Goal: Information Seeking & Learning: Find specific fact

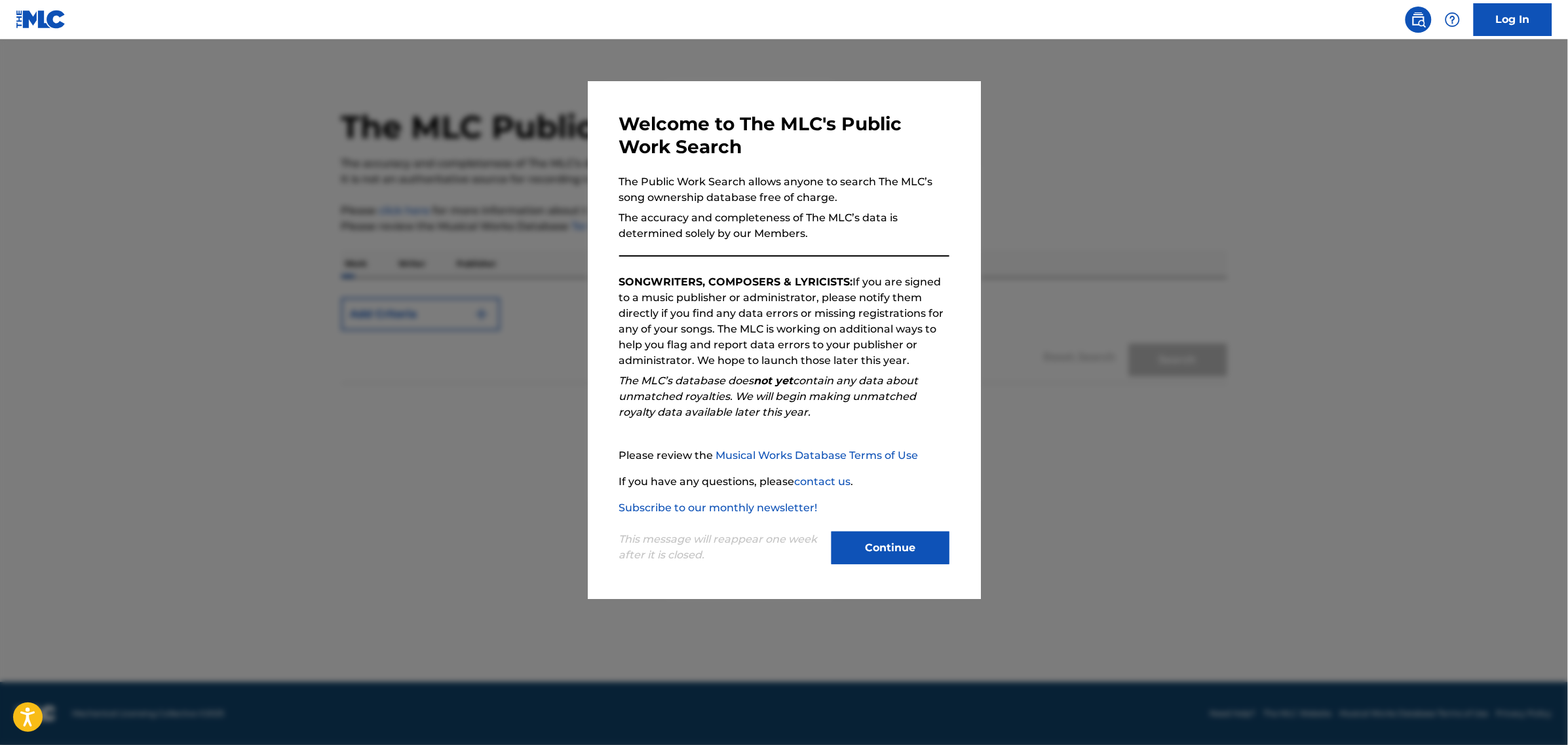
click at [879, 564] on button "Continue" at bounding box center [890, 548] width 118 height 32
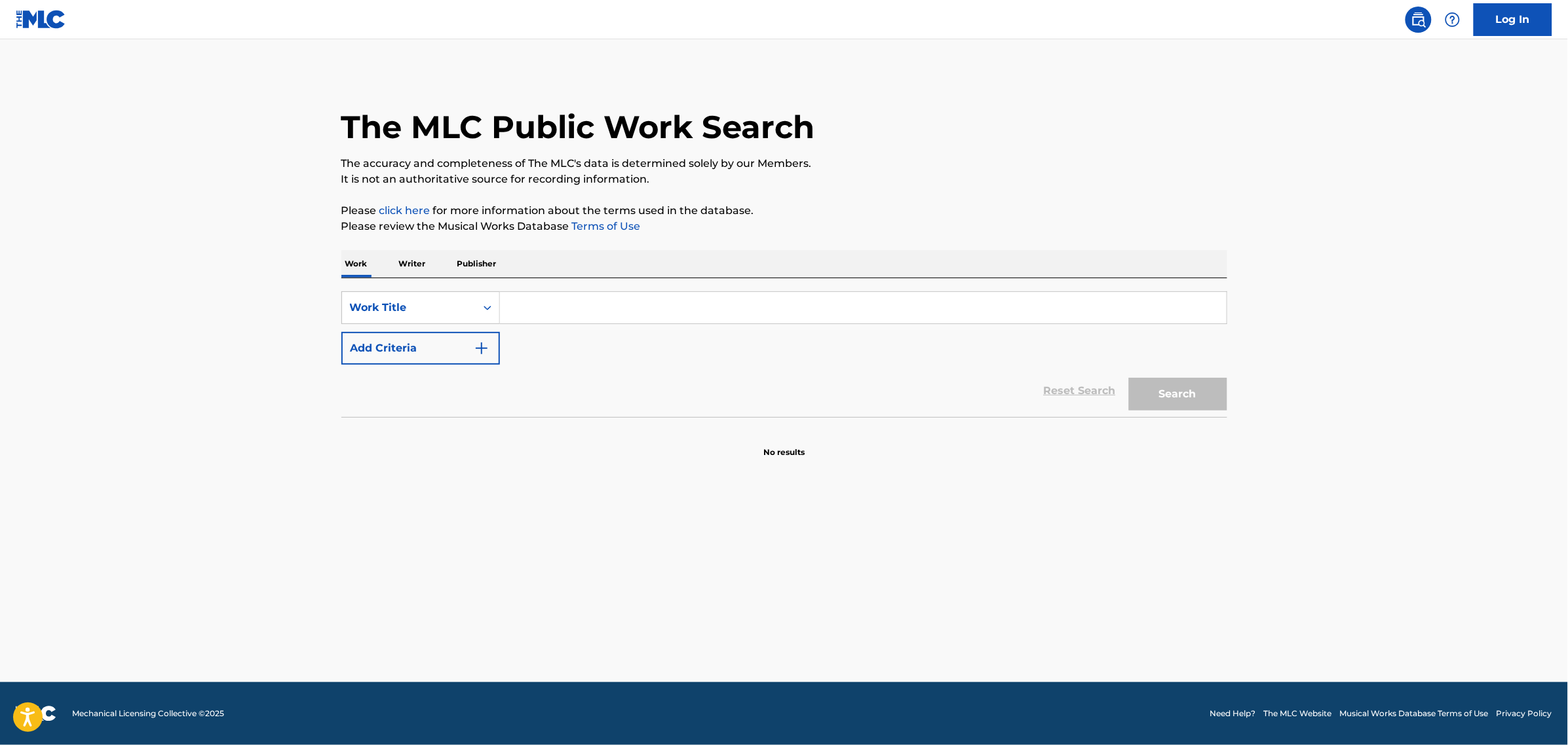
click at [524, 304] on input "Search Form" at bounding box center [863, 308] width 727 height 32
click at [482, 351] on img "Search Form" at bounding box center [481, 348] width 15 height 15
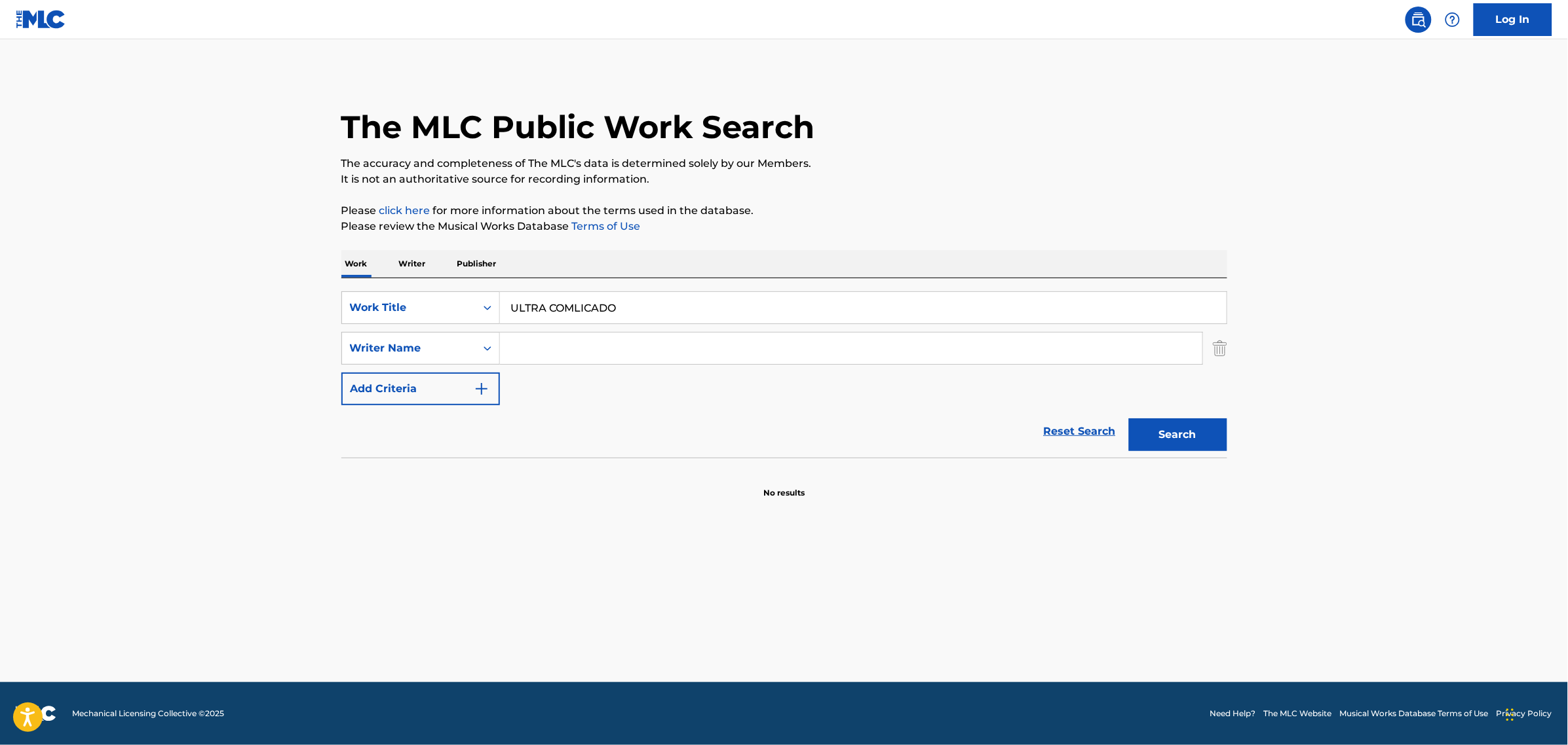
click at [577, 336] on input "Search Form" at bounding box center [851, 348] width 702 height 32
click at [1178, 426] on button "Search" at bounding box center [1177, 435] width 98 height 32
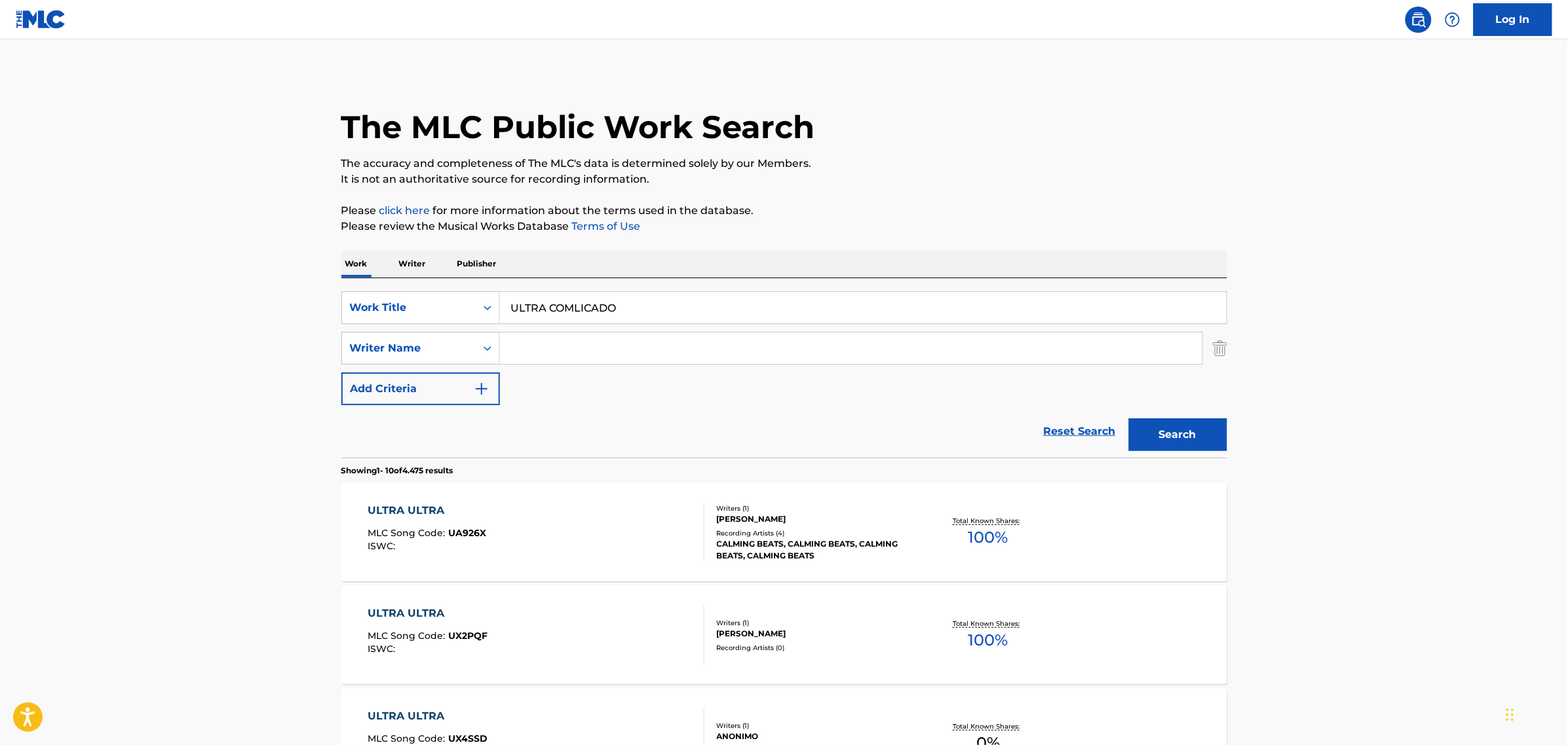
click at [598, 306] on input "ULTRA COMLICADO" at bounding box center [863, 308] width 727 height 32
type input "ULTRA COMPLICADO"
click at [1082, 351] on input "Search Form" at bounding box center [851, 348] width 702 height 32
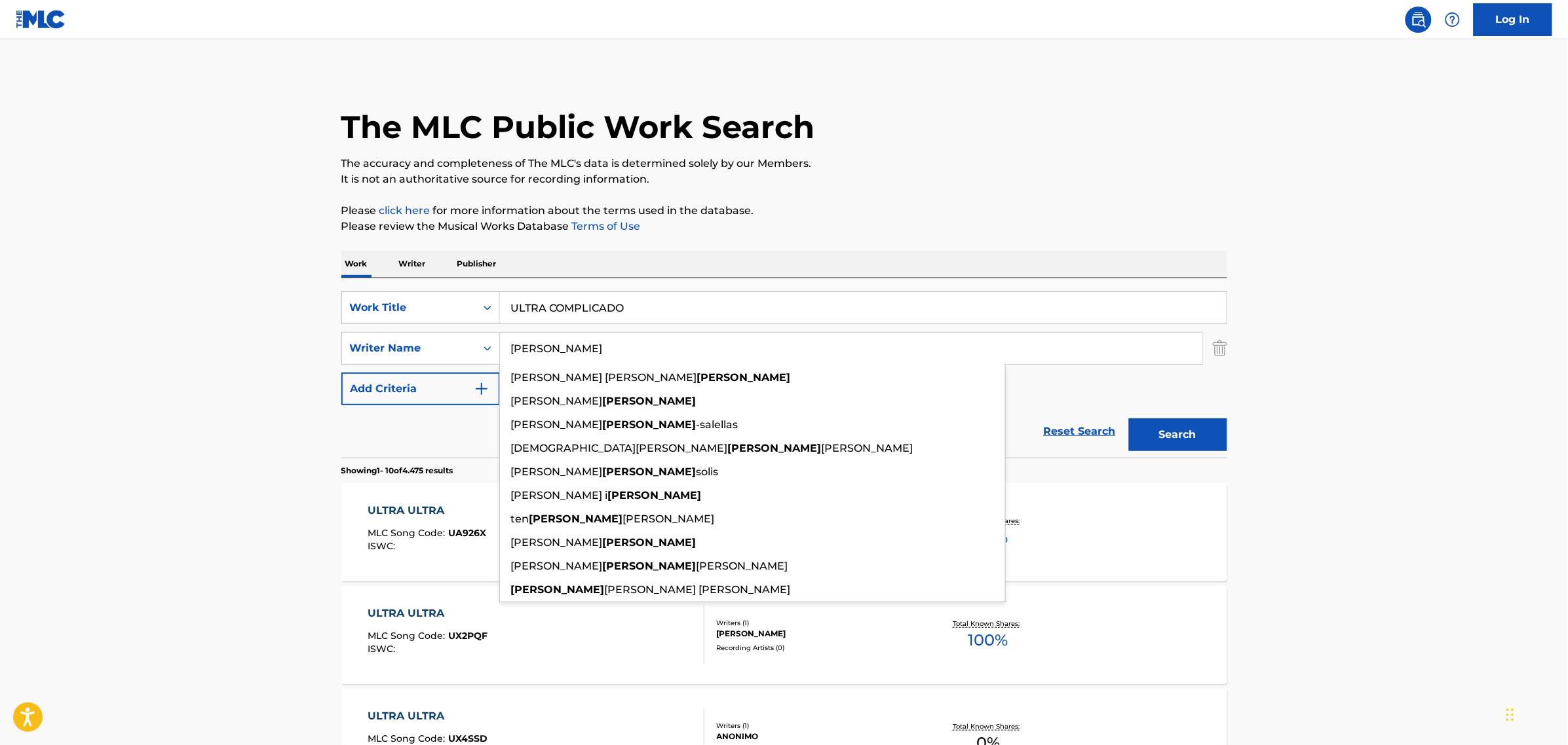
type input "[PERSON_NAME]"
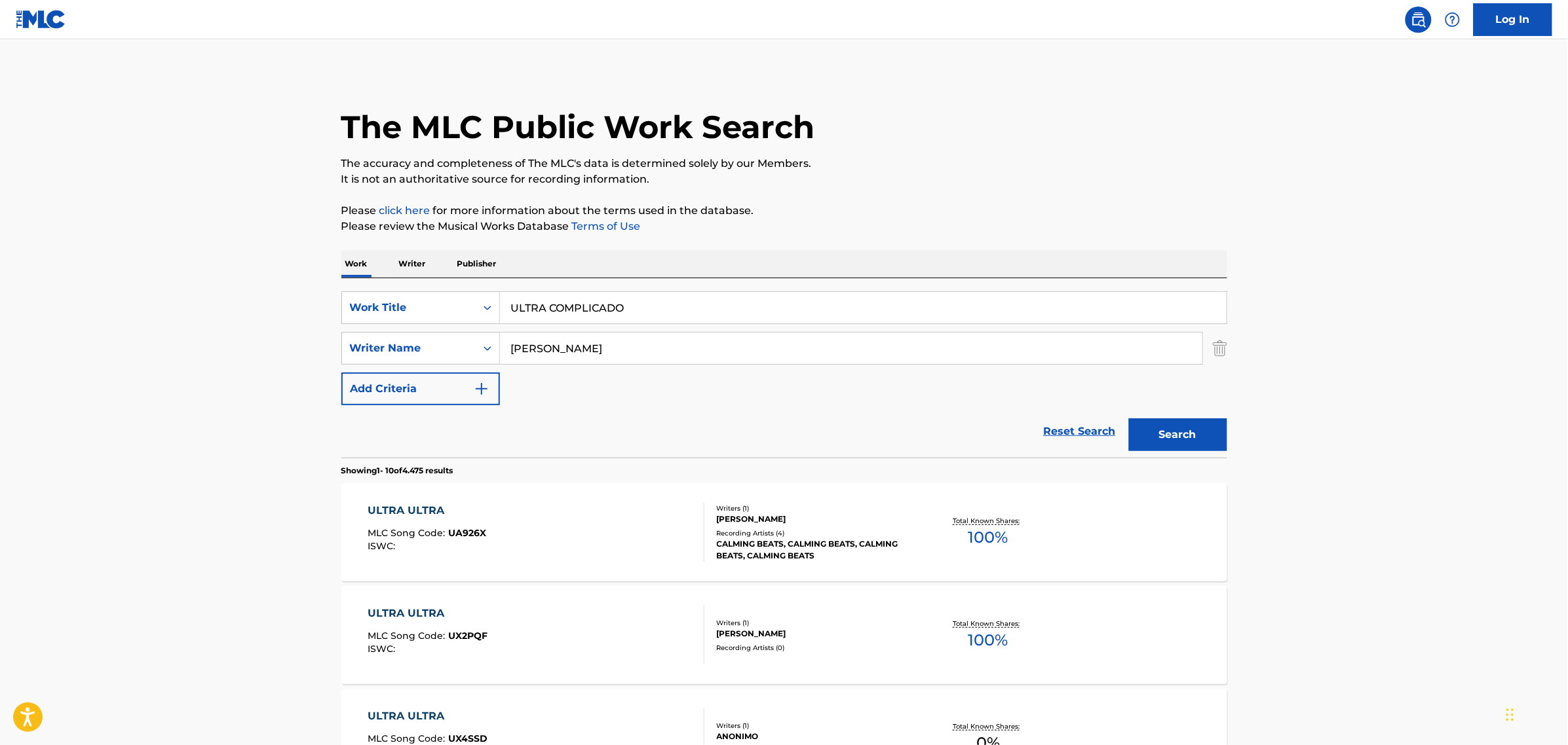
click at [1163, 437] on button "Search" at bounding box center [1177, 435] width 98 height 32
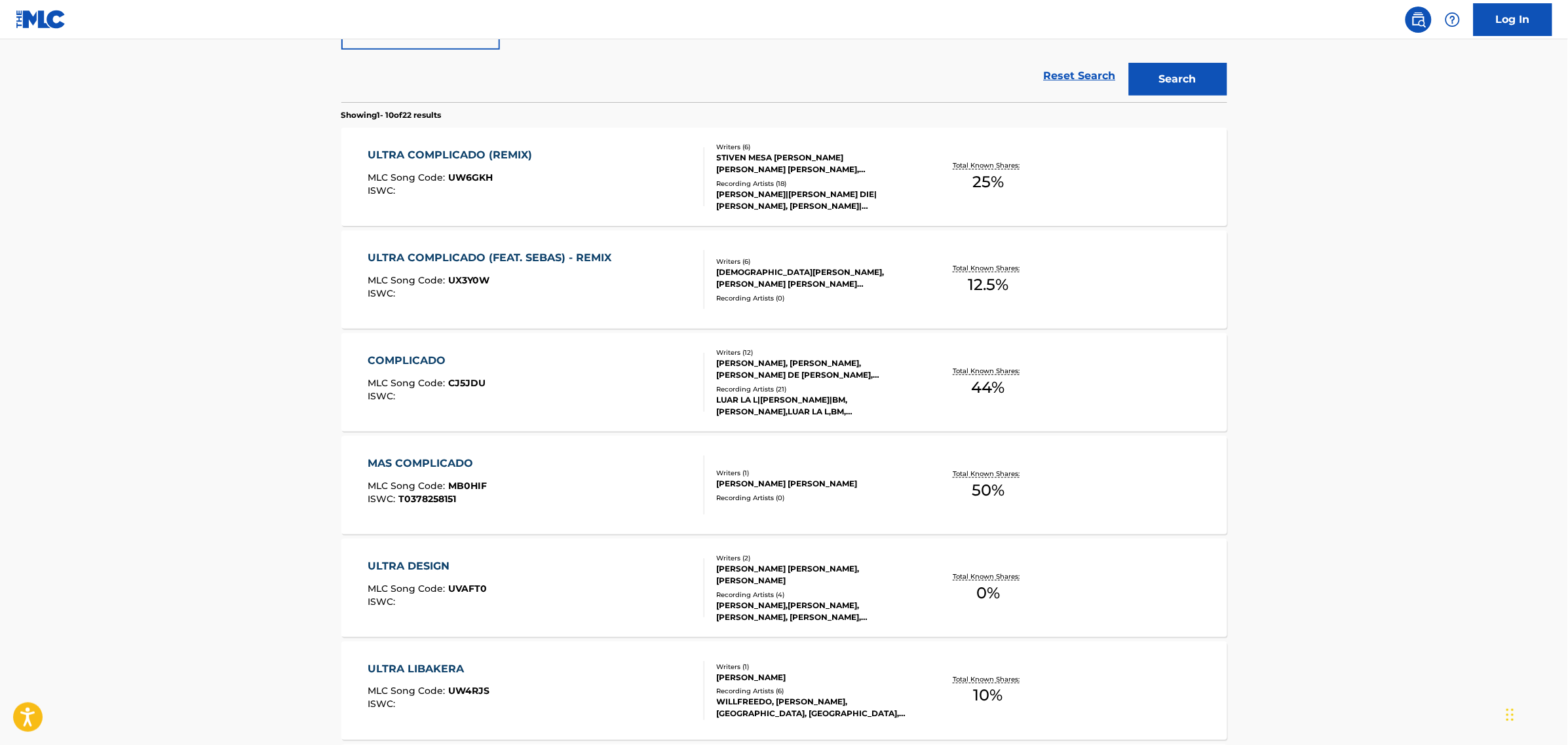
scroll to position [327, 0]
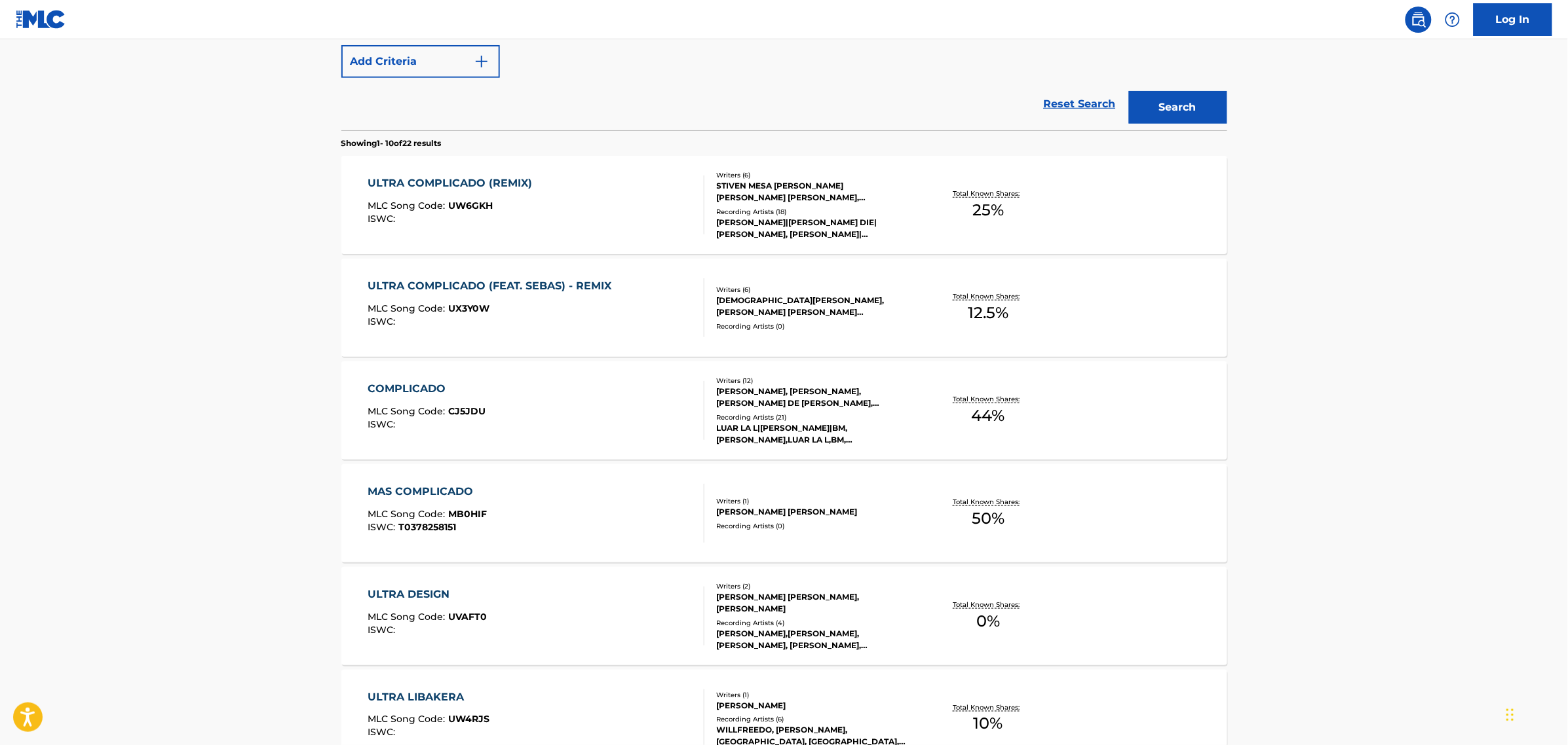
click at [814, 275] on div "ULTRA COMPLICADO (FEAT. SEBAS) - REMIX MLC Song Code : UX3Y0W ISWC : Writers ( …" at bounding box center [784, 308] width 886 height 98
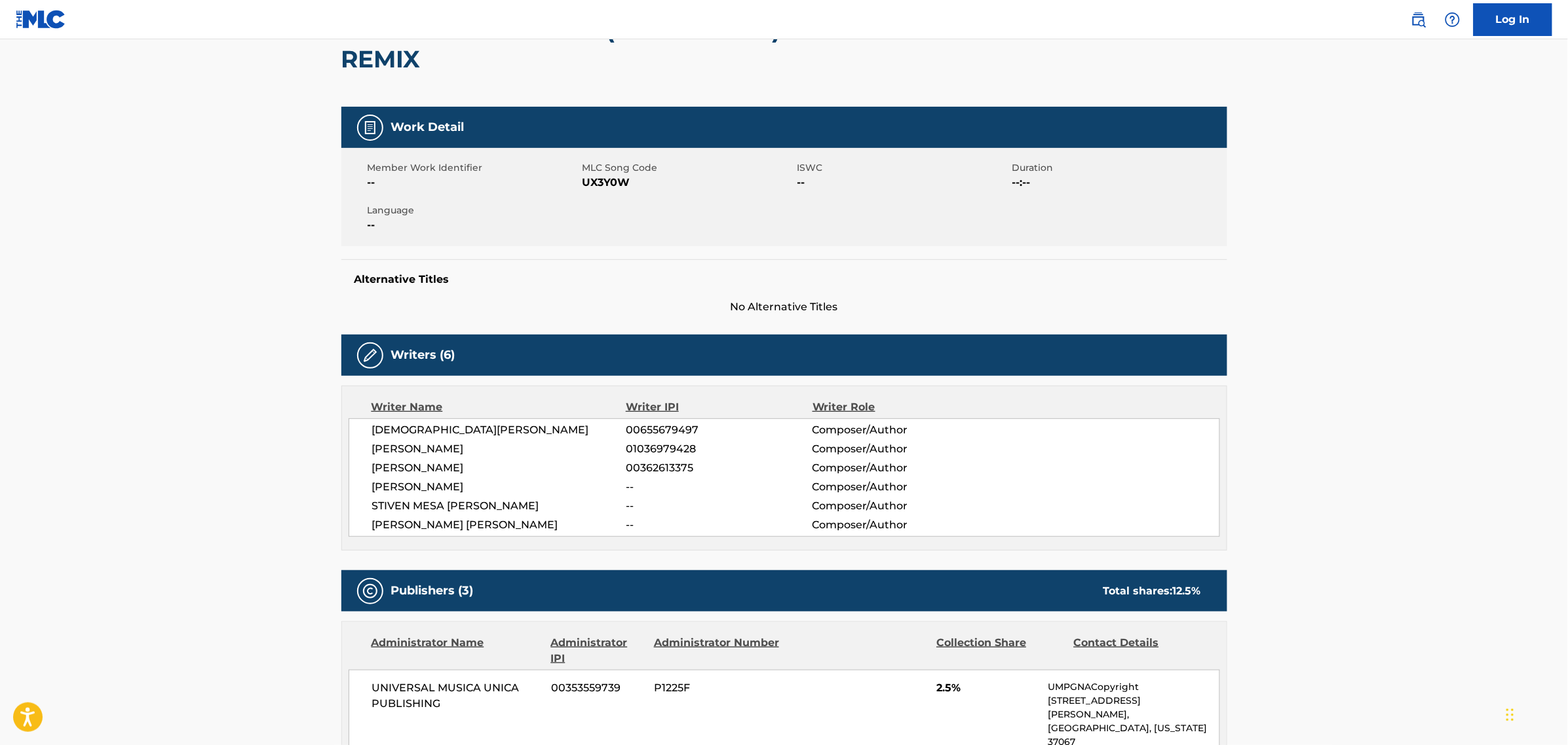
scroll to position [164, 0]
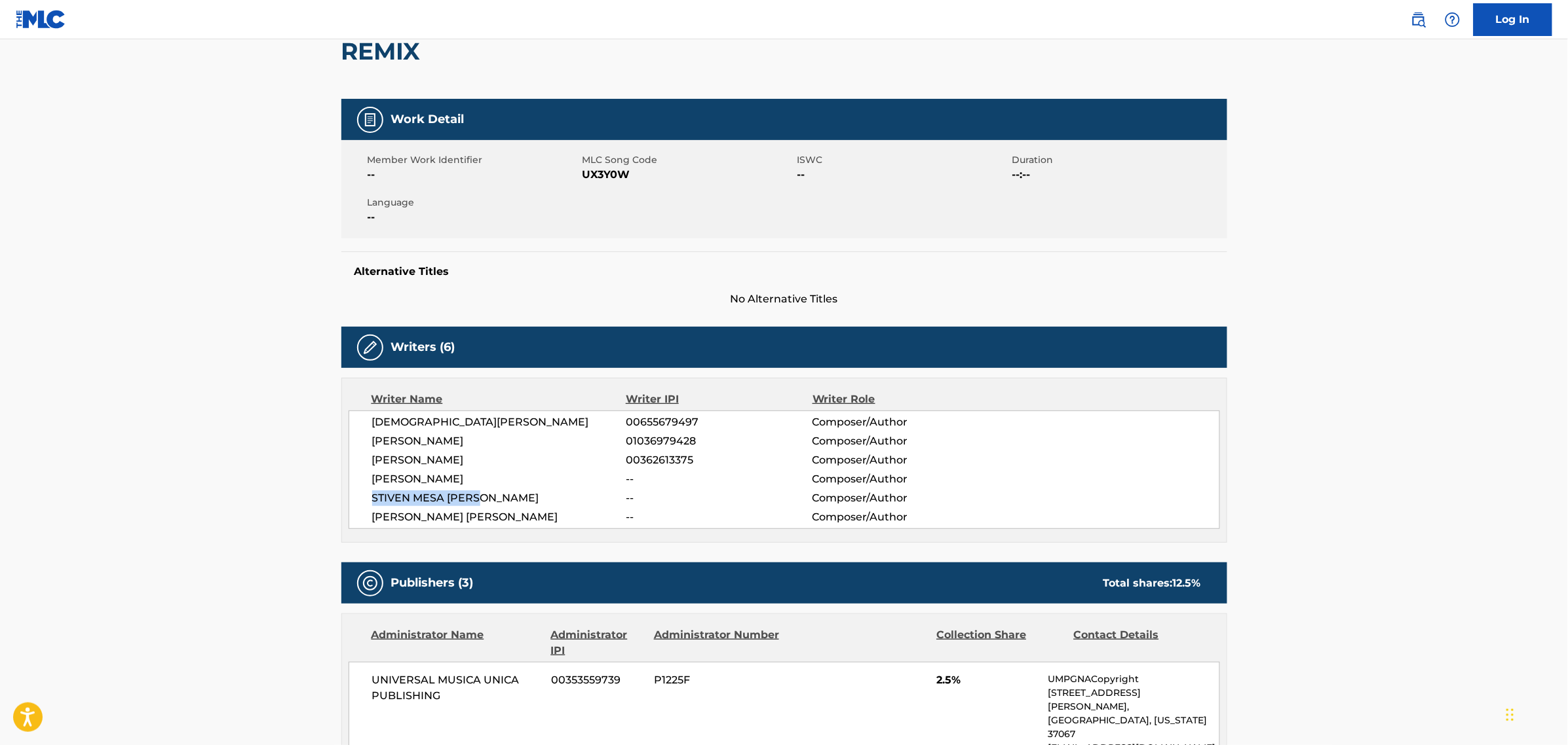
drag, startPoint x: 374, startPoint y: 499, endPoint x: 492, endPoint y: 497, distance: 118.0
click at [492, 497] on span "STIVEN MESA [PERSON_NAME]" at bounding box center [499, 497] width 254 height 15
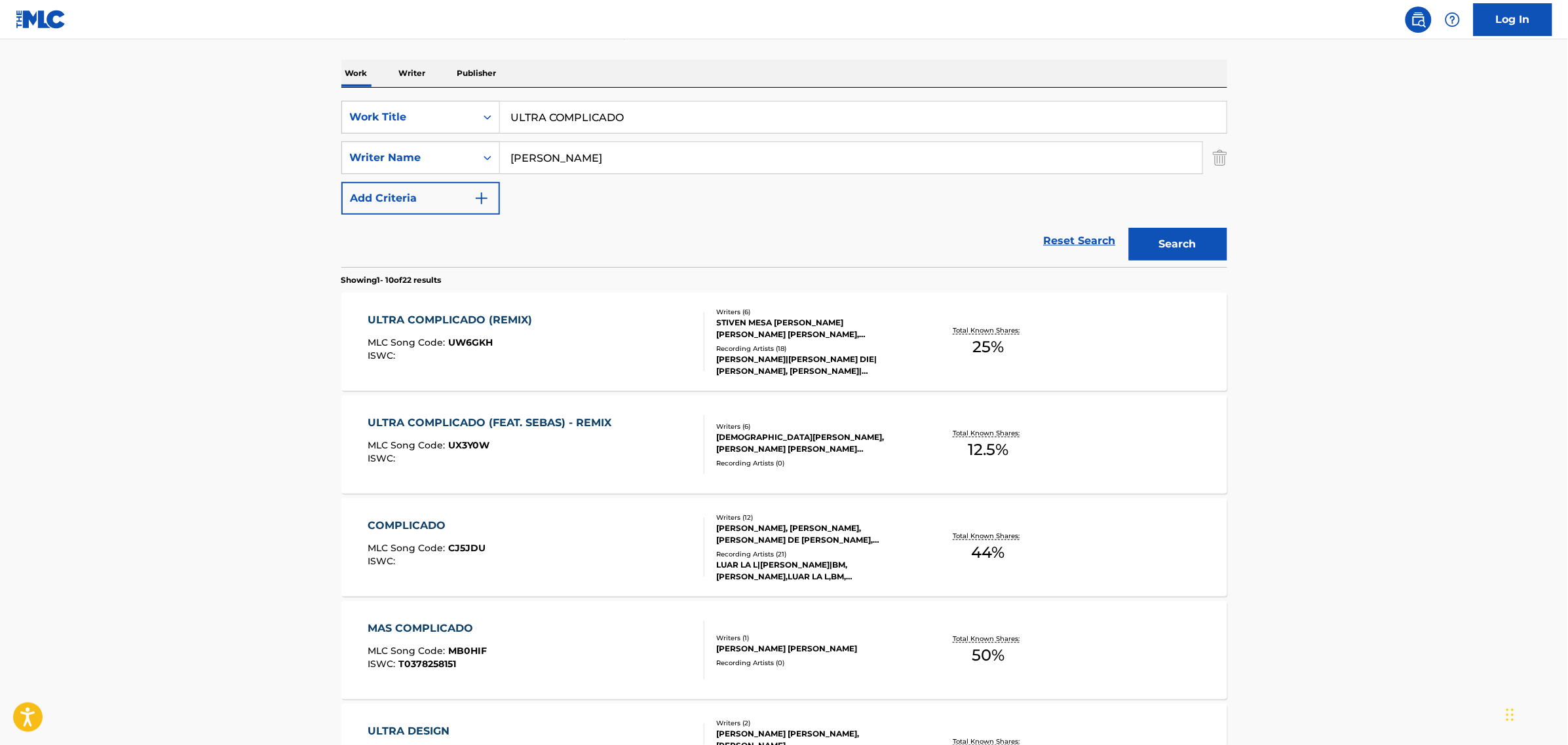
scroll to position [156, 0]
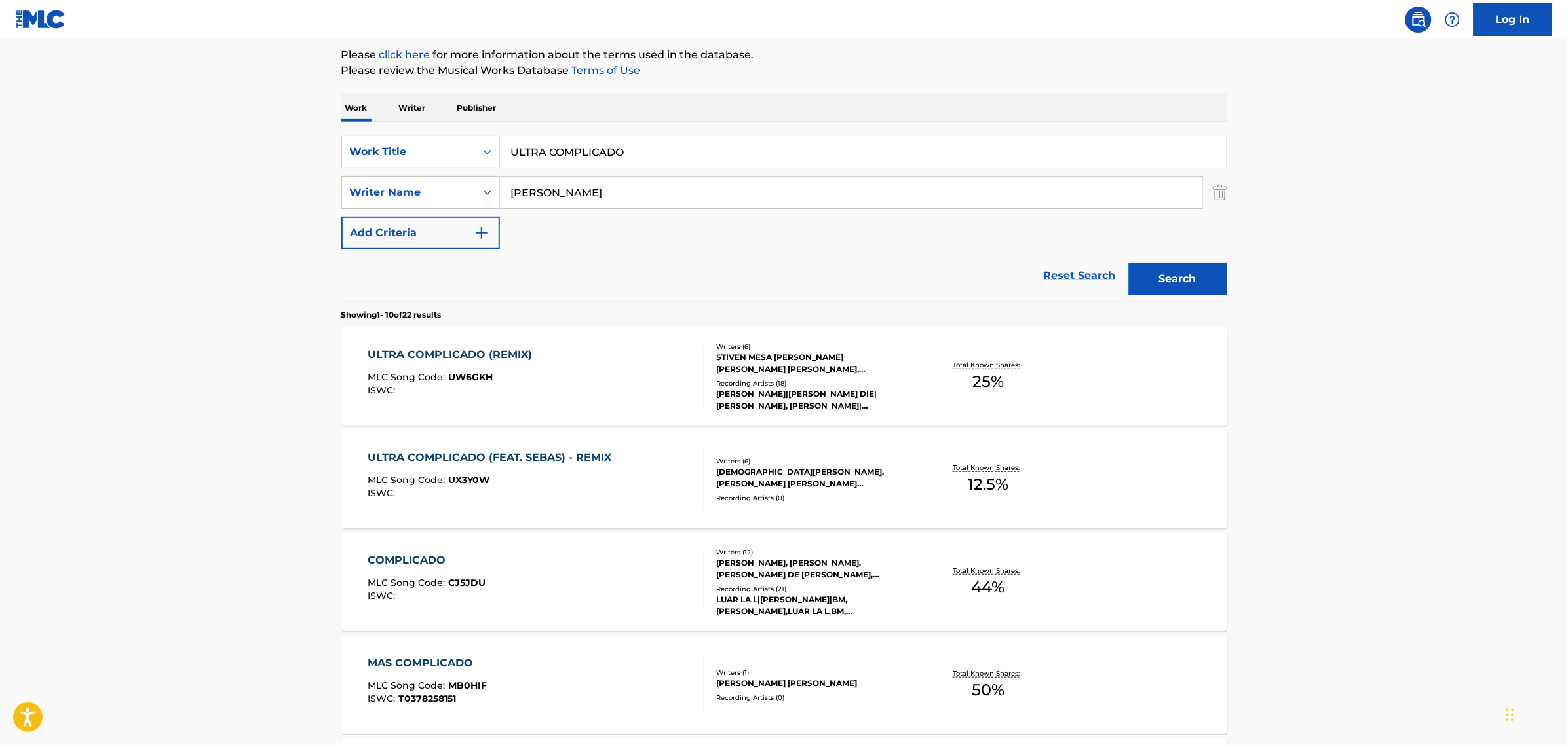
click at [853, 357] on div "STIVEN MESA [PERSON_NAME] [PERSON_NAME] [PERSON_NAME], [PERSON_NAME], [PERSON_N…" at bounding box center [816, 363] width 198 height 24
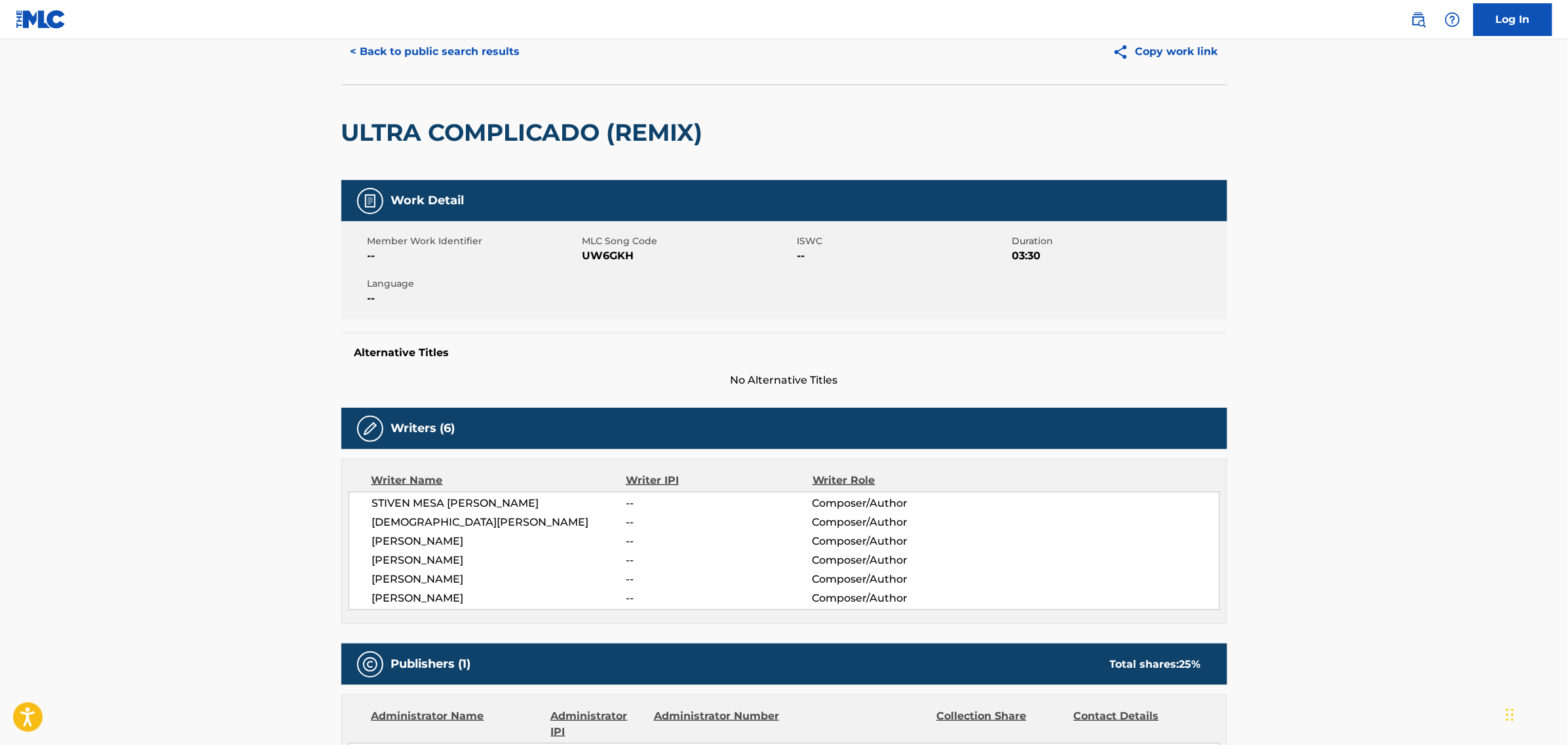
scroll to position [82, 0]
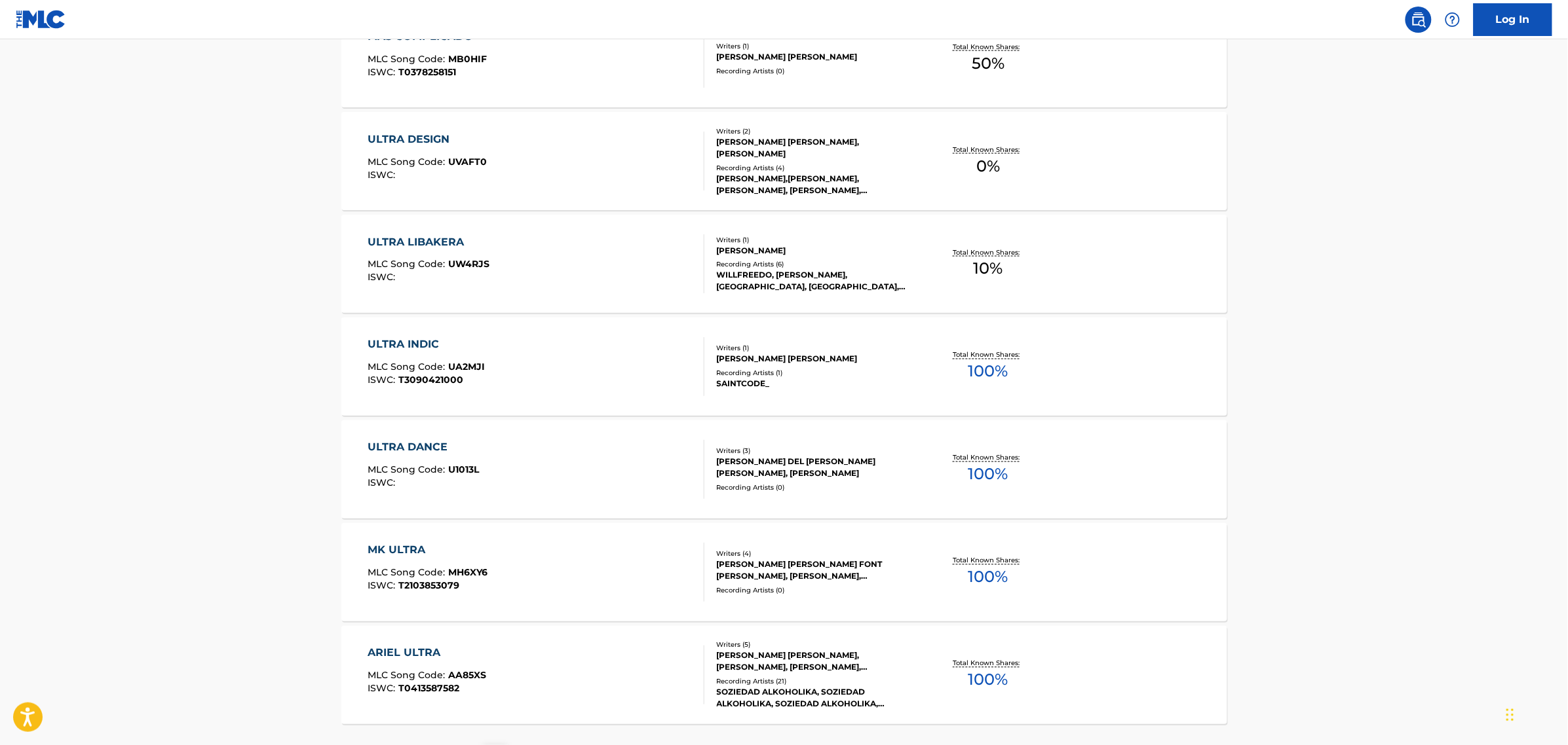
scroll to position [811, 0]
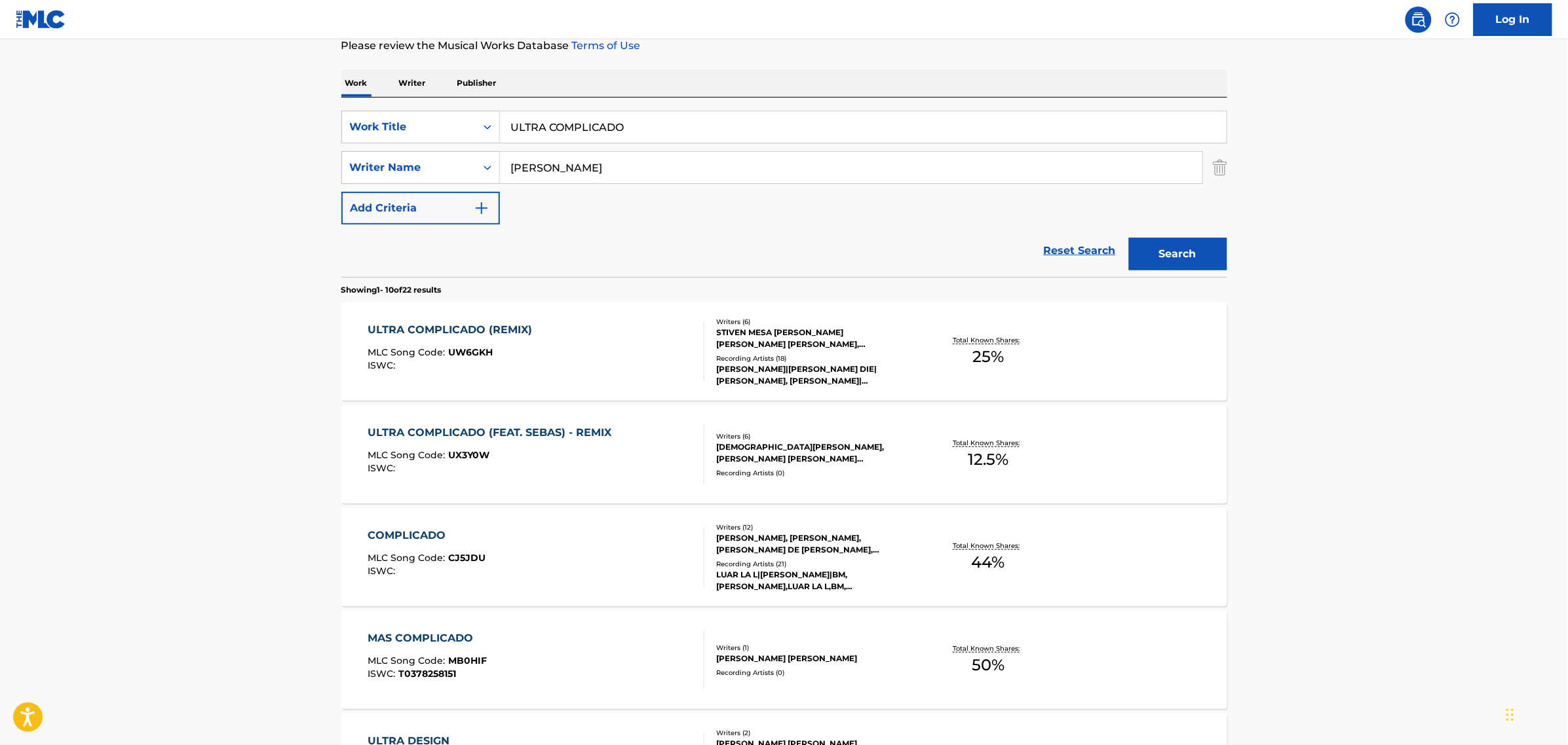
scroll to position [0, 0]
